Goal: Transaction & Acquisition: Book appointment/travel/reservation

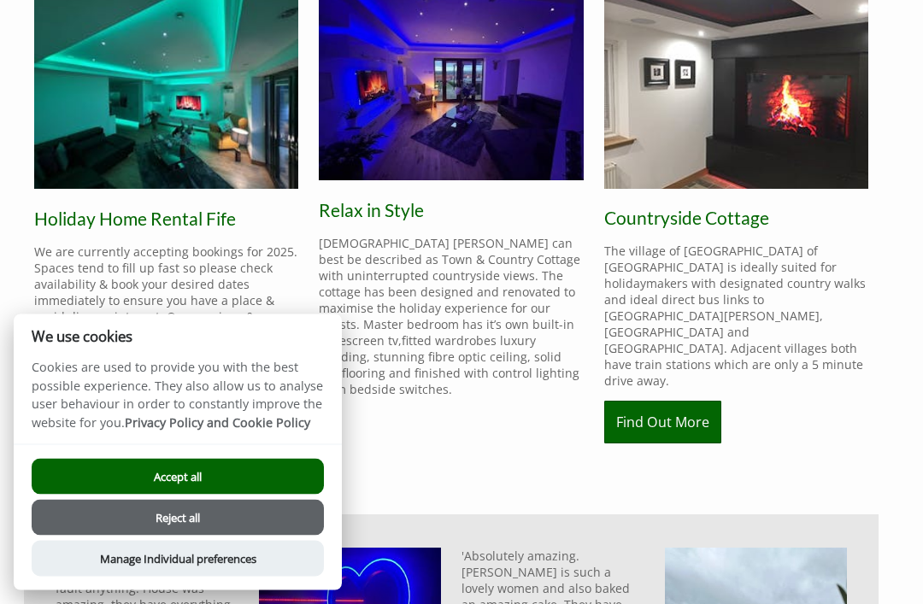
click at [293, 495] on button "Accept all" at bounding box center [178, 477] width 292 height 36
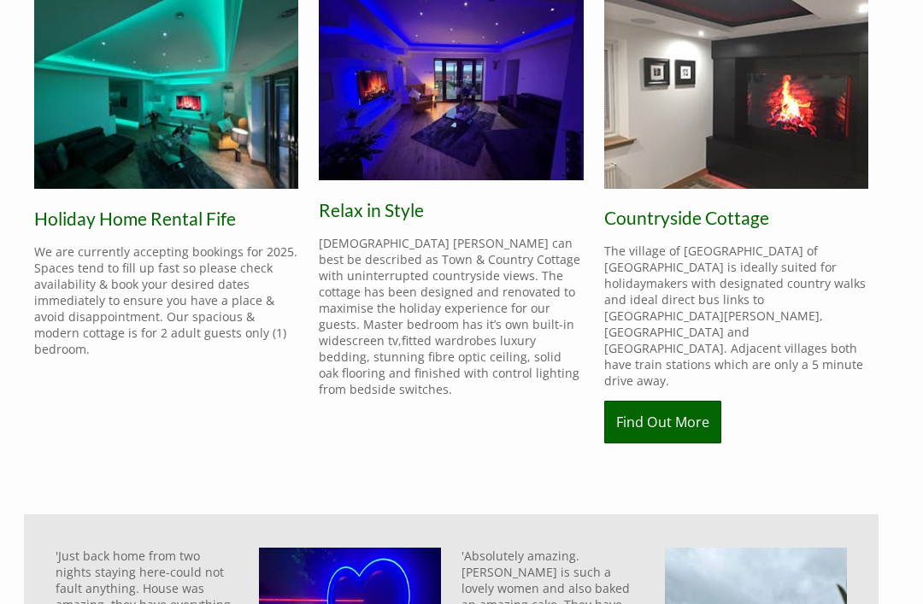
scroll to position [540, 0]
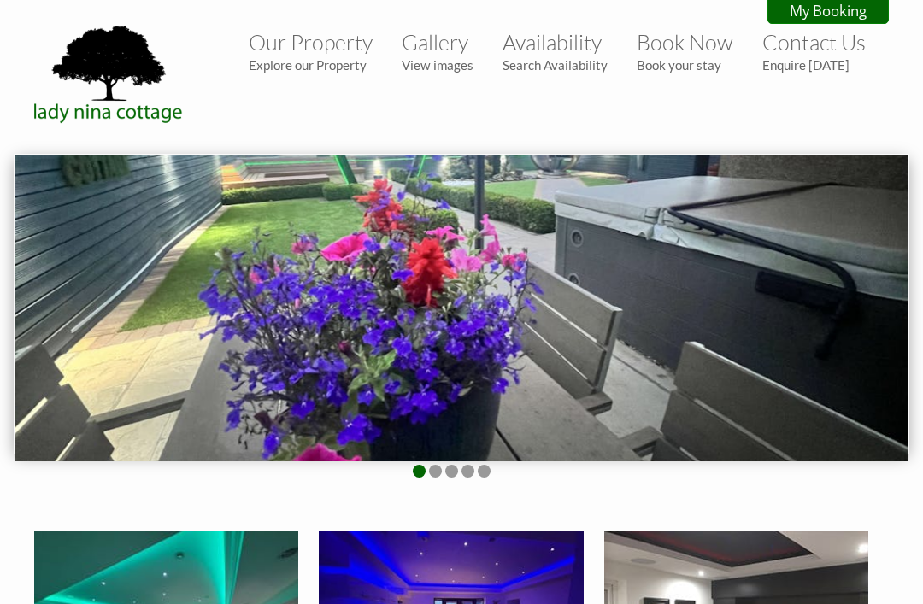
click at [448, 52] on link "Gallery View images" at bounding box center [437, 51] width 72 height 44
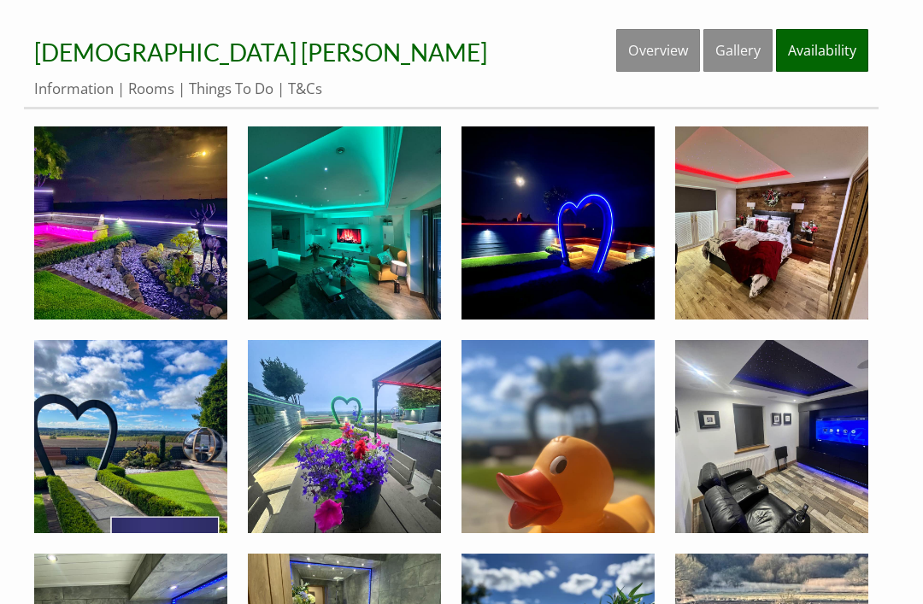
scroll to position [486, 0]
click at [414, 294] on img at bounding box center [344, 222] width 193 height 193
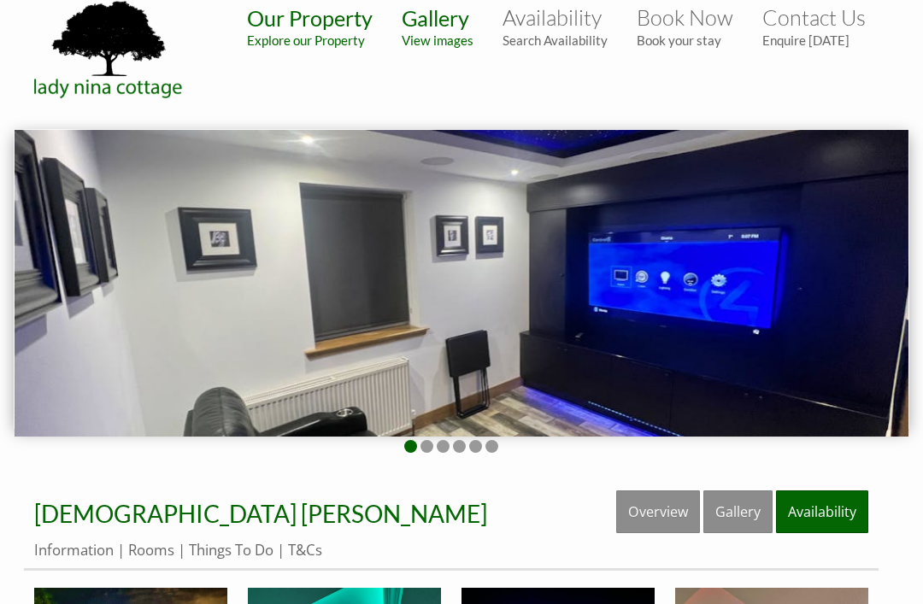
scroll to position [0, 0]
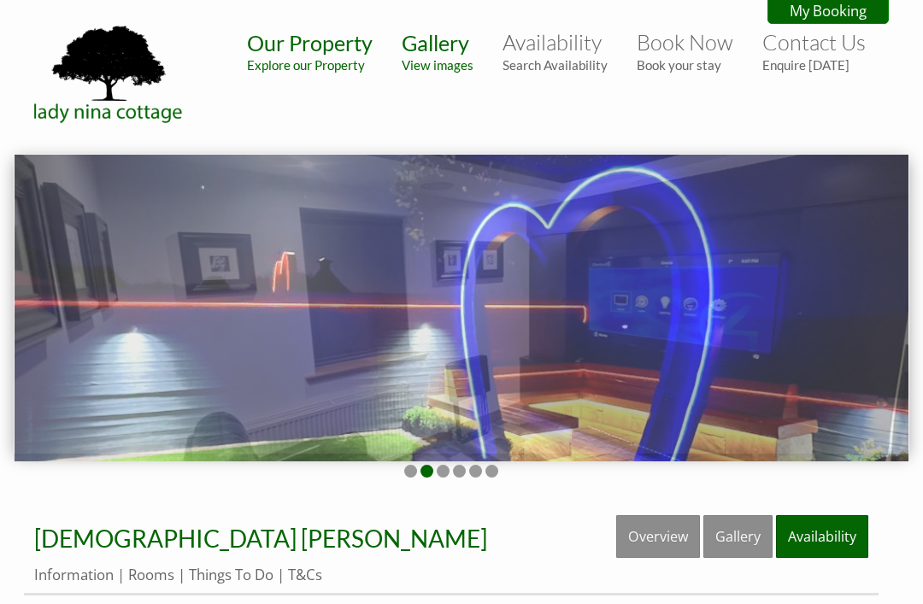
click at [821, 537] on link "Availability" at bounding box center [822, 536] width 92 height 43
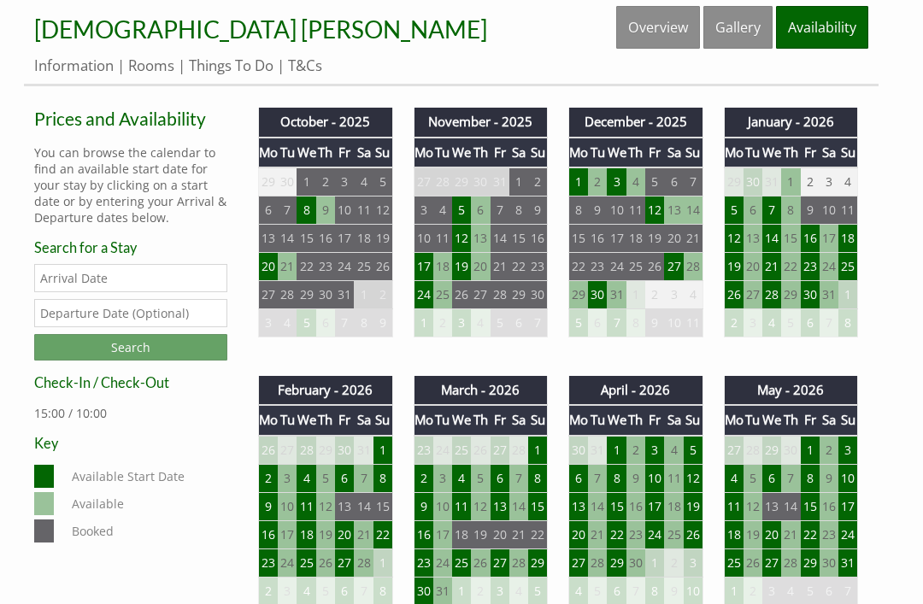
scroll to position [509, 0]
click at [591, 286] on td "30" at bounding box center [597, 295] width 19 height 28
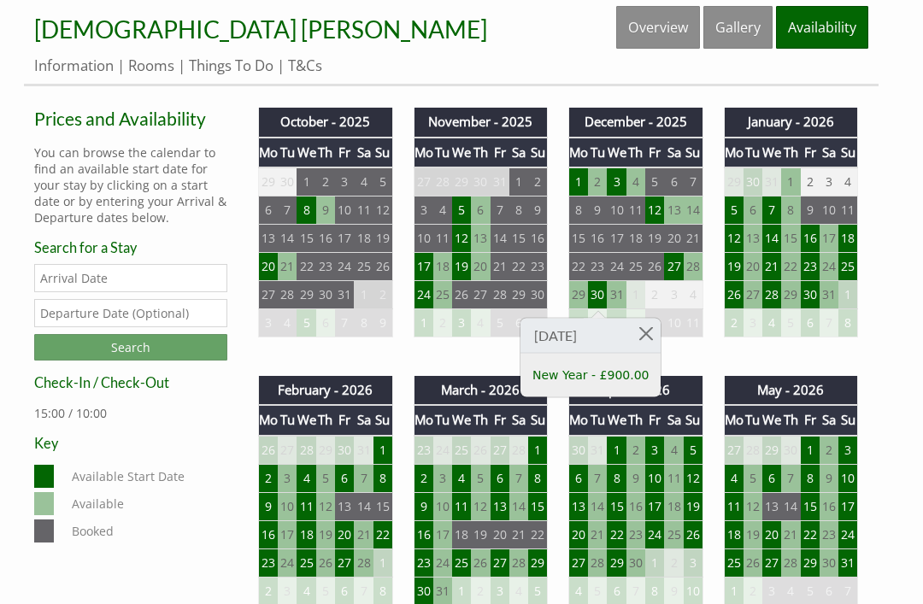
click at [626, 330] on h3 "Tue Dec 30 2025" at bounding box center [590, 336] width 140 height 35
click at [612, 334] on h3 "Tue Dec 30 2025" at bounding box center [590, 336] width 140 height 35
click at [606, 369] on link "New Year - £900.00" at bounding box center [590, 375] width 116 height 18
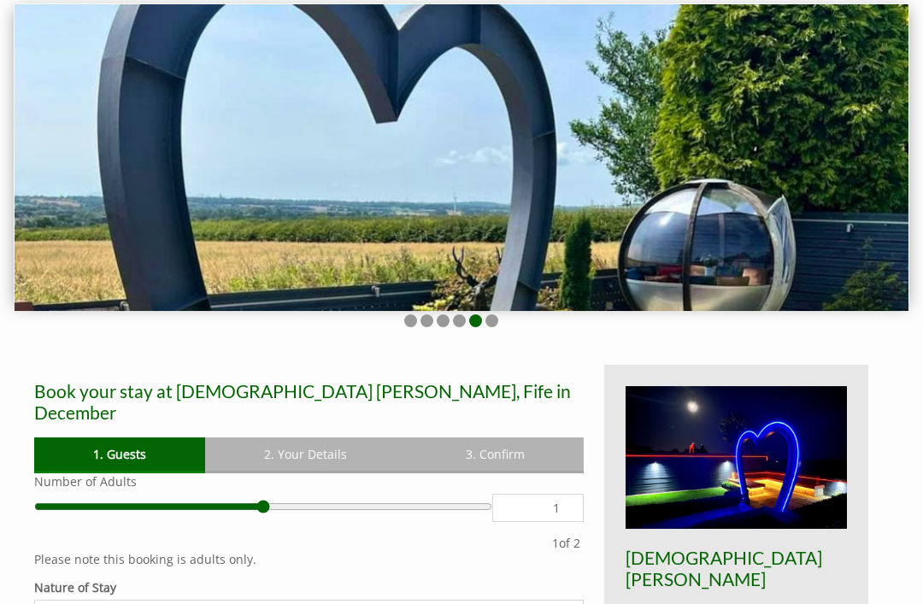
scroll to position [150, 0]
click at [567, 501] on input "1" at bounding box center [537, 508] width 91 height 28
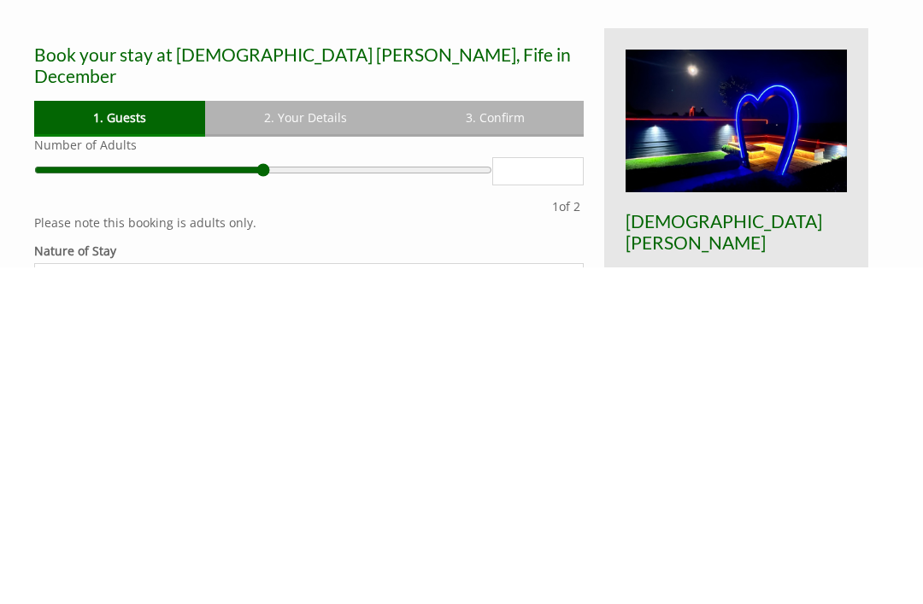
type input "4"
click button "Confirm Booking" at bounding box center [0, 0] width 0 height 0
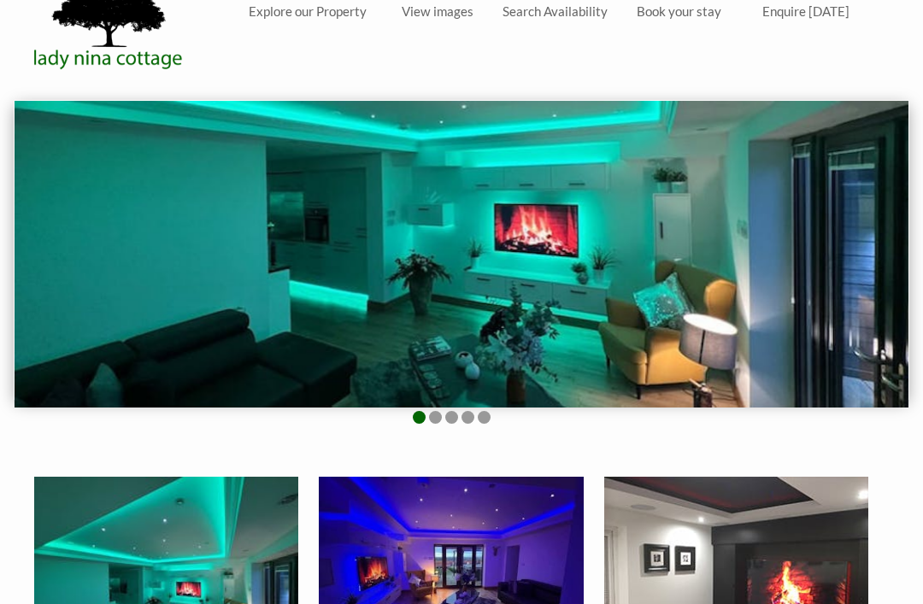
scroll to position [50, 0]
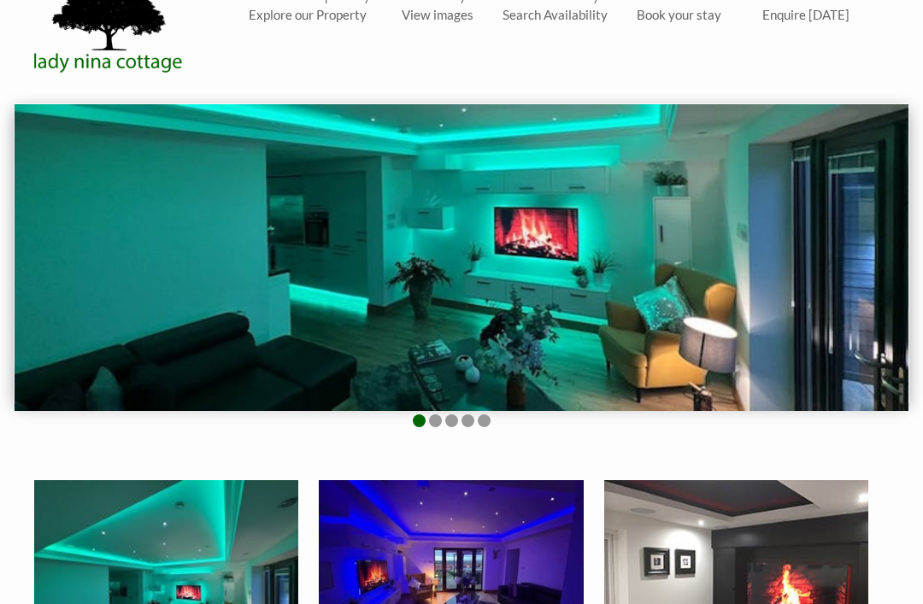
click at [830, 275] on img at bounding box center [462, 257] width 894 height 307
